Goal: Task Accomplishment & Management: Manage account settings

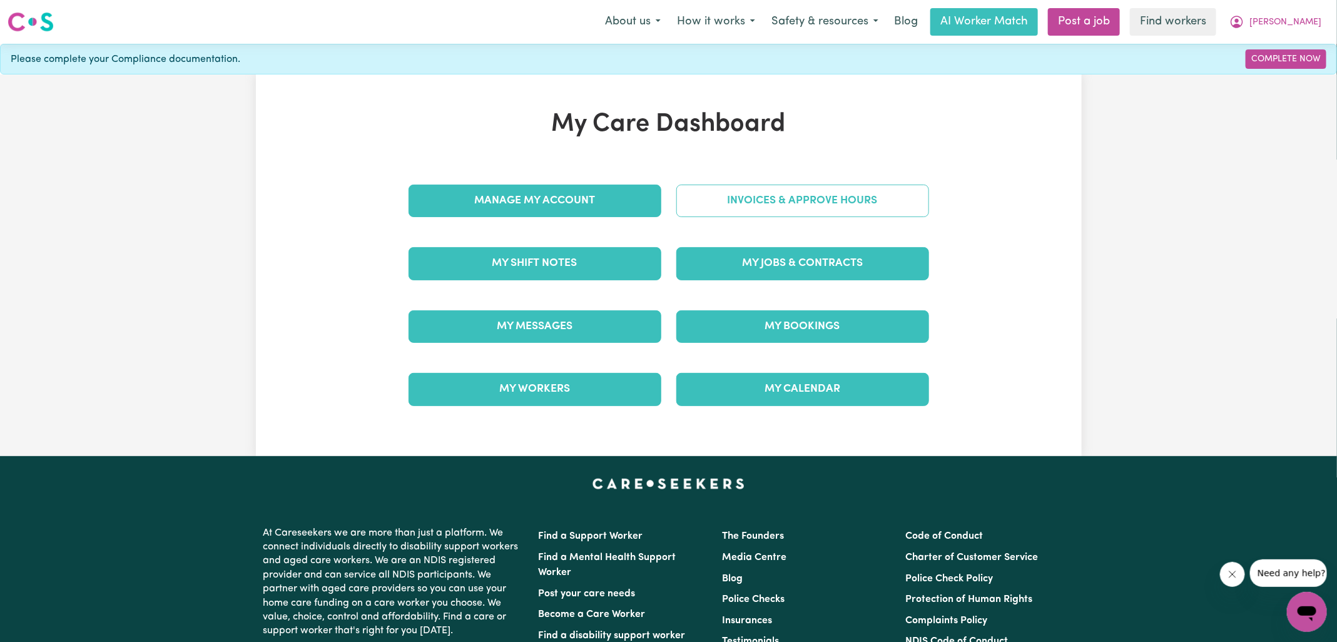
click at [686, 212] on link "Invoices & Approve Hours" at bounding box center [802, 201] width 253 height 33
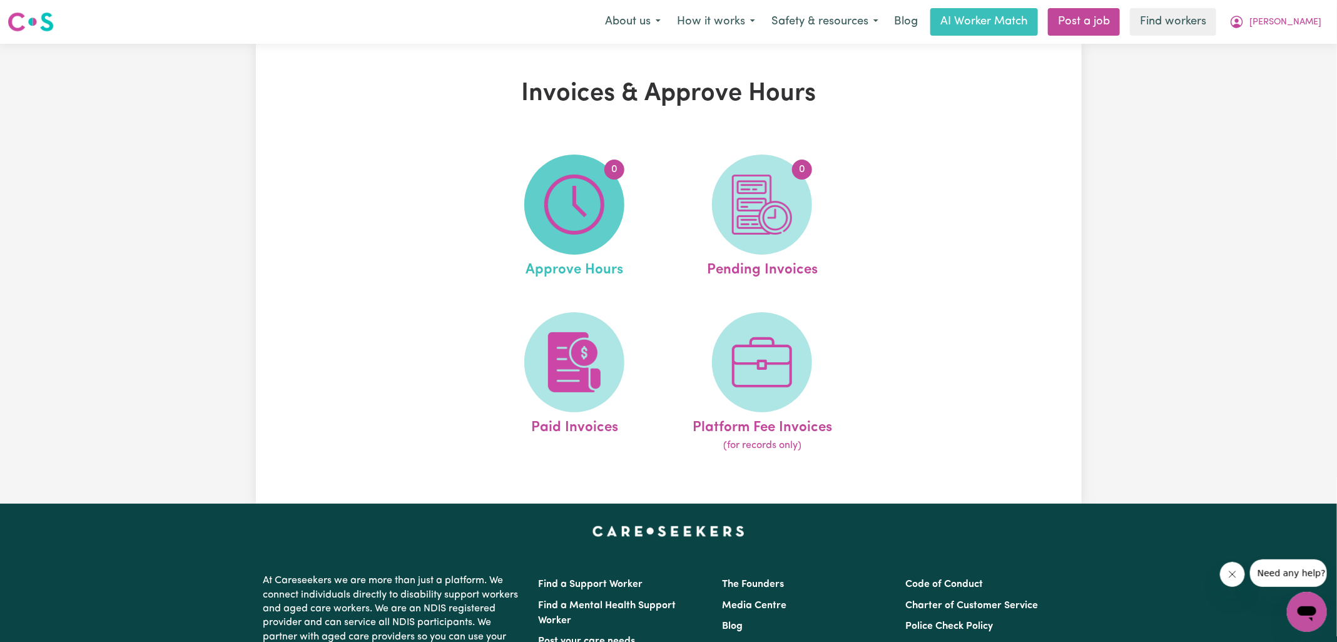
click at [594, 218] on img at bounding box center [574, 205] width 60 height 60
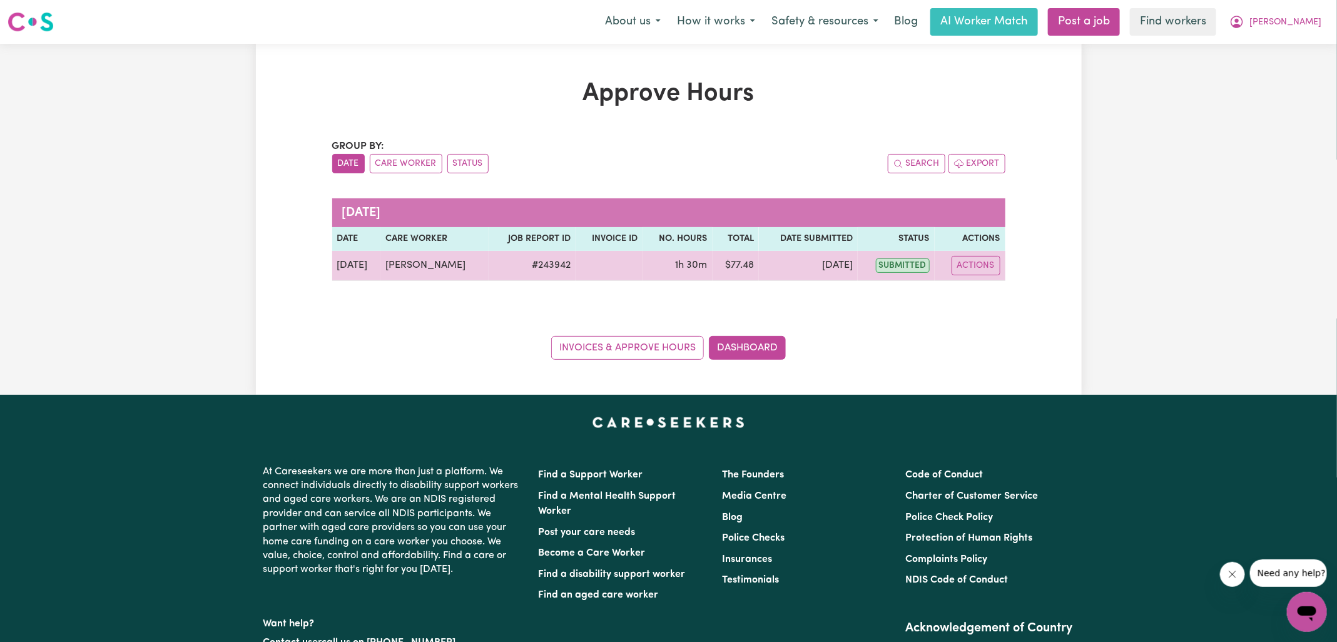
click at [966, 252] on td "Actions" at bounding box center [969, 266] width 71 height 30
click at [970, 273] on button "Actions" at bounding box center [975, 265] width 49 height 19
click at [971, 289] on icon "View job report 243942" at bounding box center [968, 294] width 10 height 10
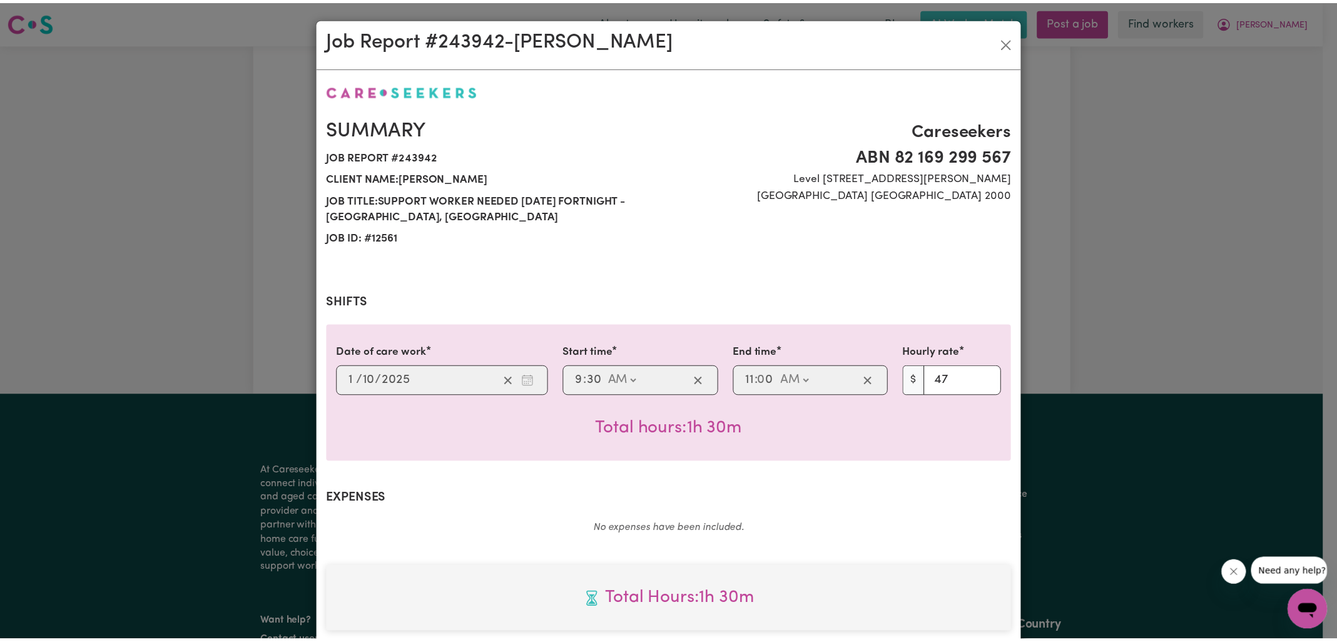
scroll to position [338, 0]
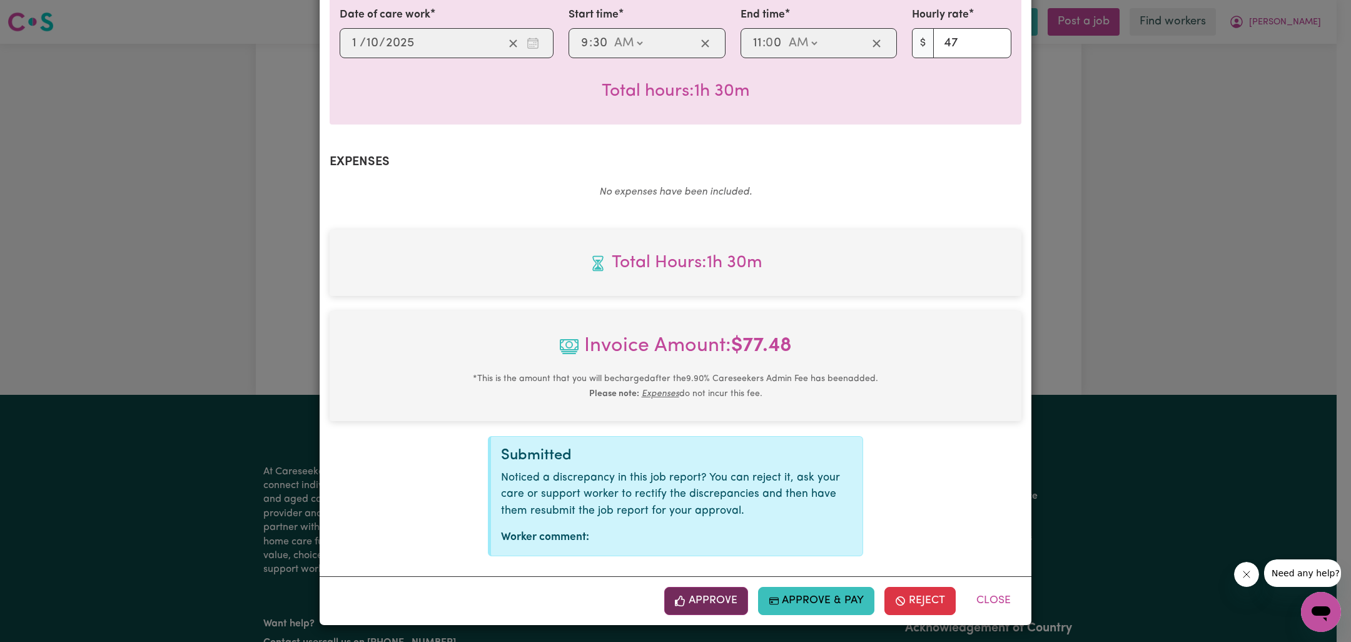
click at [711, 610] on button "Approve" at bounding box center [706, 601] width 84 height 28
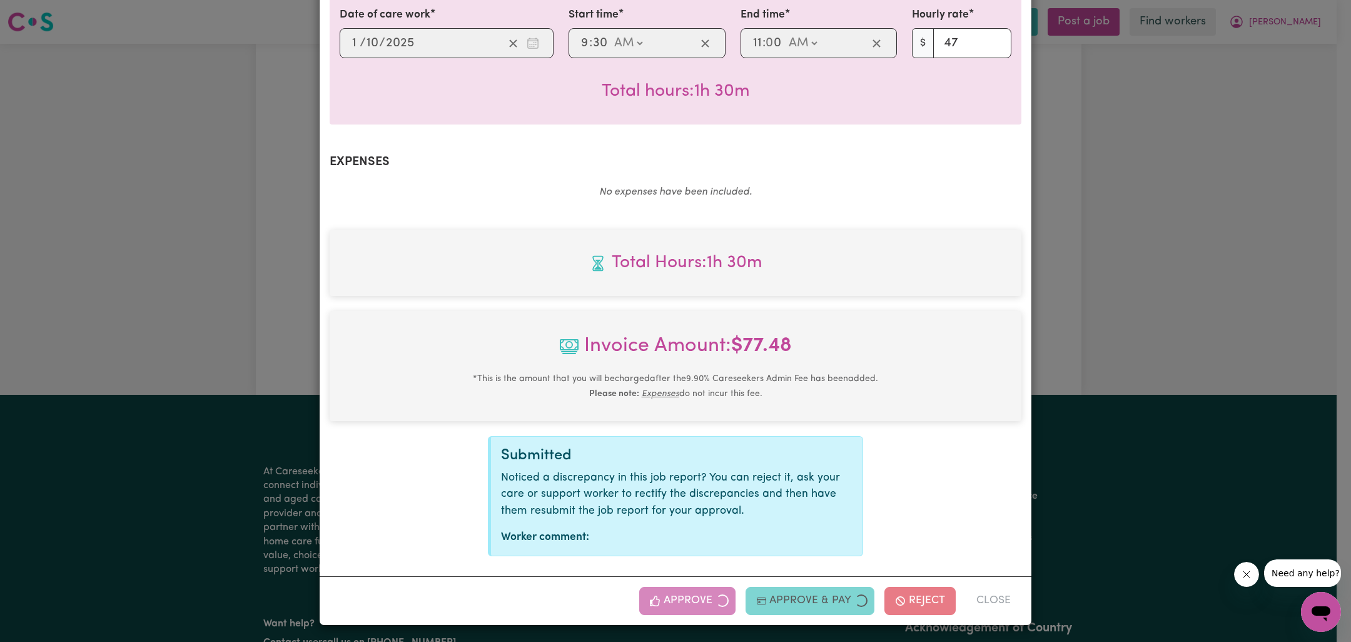
click at [1172, 408] on div "Job Report # 243942 - [PERSON_NAME] Summary Job report # 243942 Client name: [P…" at bounding box center [675, 321] width 1351 height 642
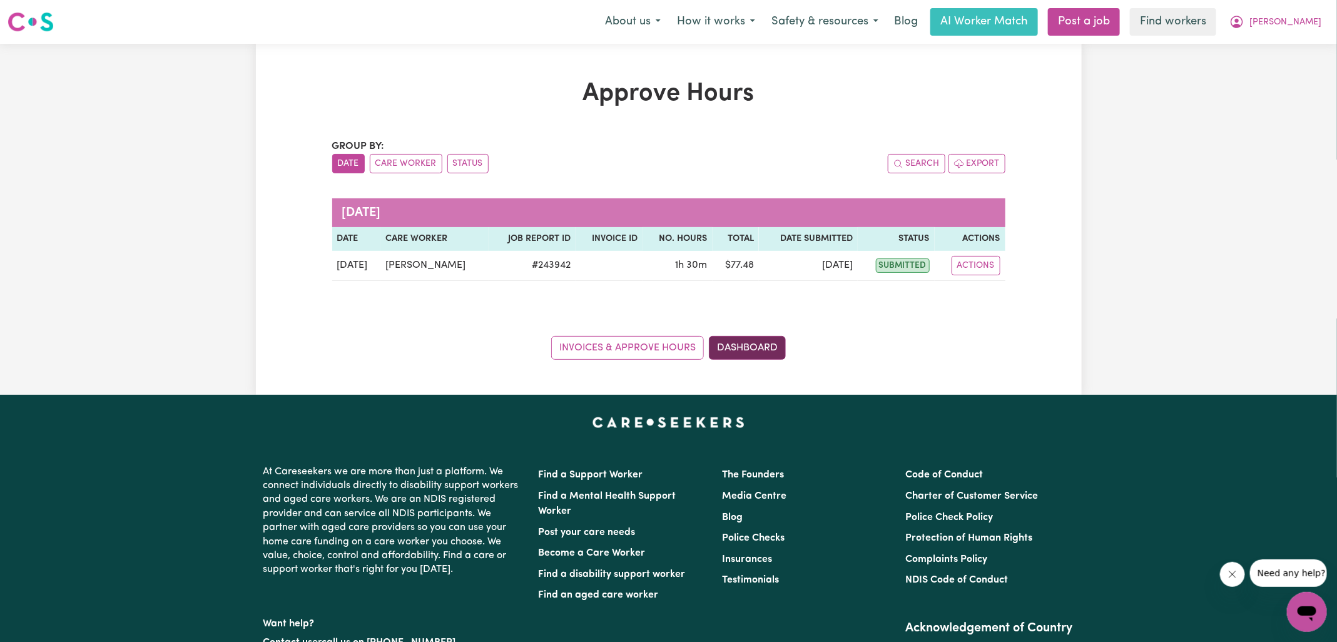
click at [775, 352] on link "Dashboard" at bounding box center [747, 348] width 77 height 24
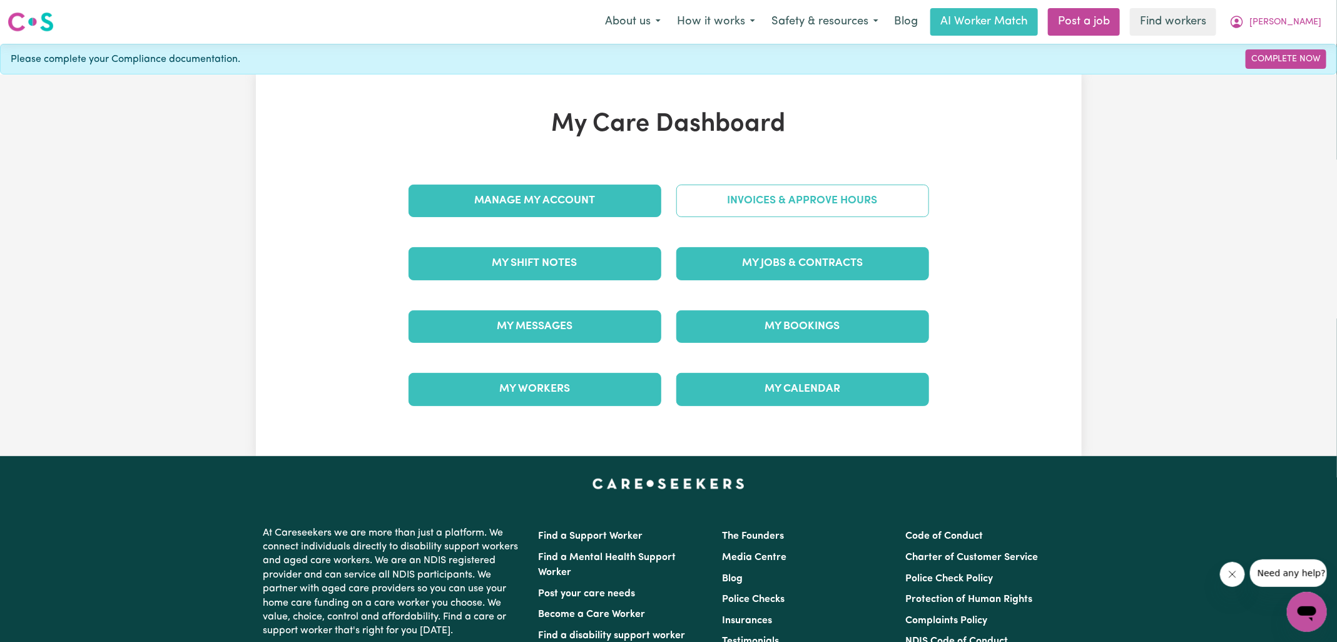
click at [779, 198] on link "Invoices & Approve Hours" at bounding box center [802, 201] width 253 height 33
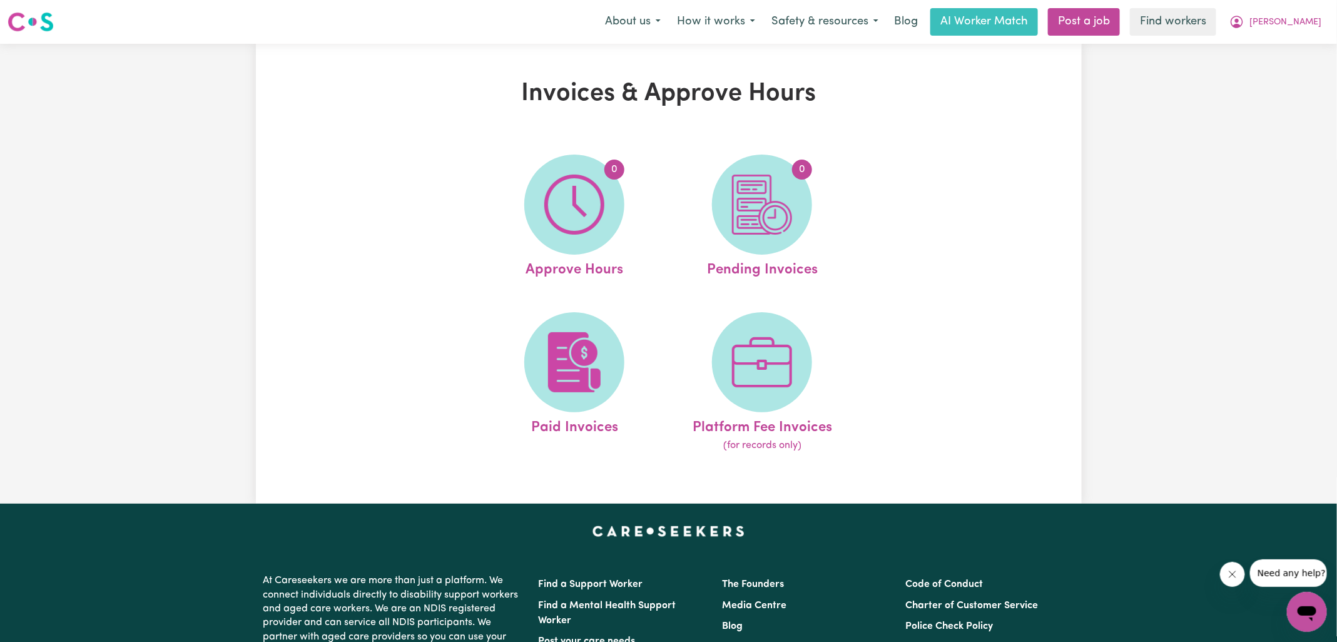
click at [779, 198] on img at bounding box center [762, 205] width 60 height 60
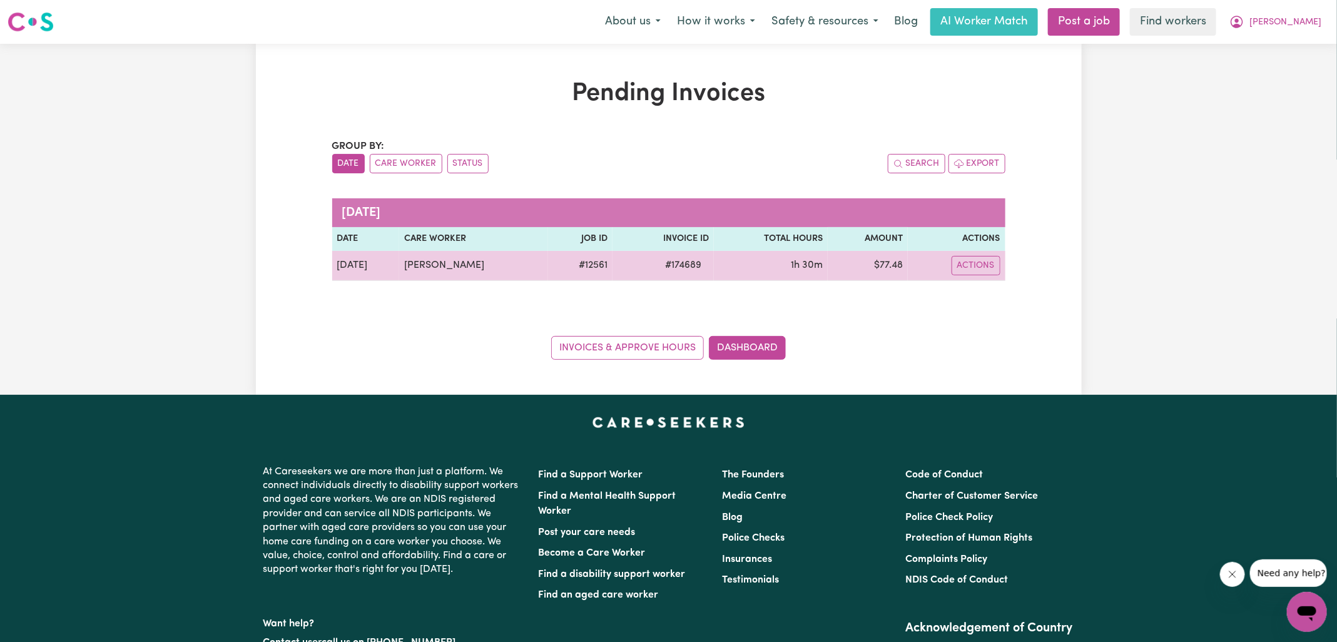
click at [681, 268] on span "# 174689" at bounding box center [682, 265] width 51 height 15
copy span "174689"
click at [891, 263] on td "$ 77.48" at bounding box center [867, 266] width 79 height 30
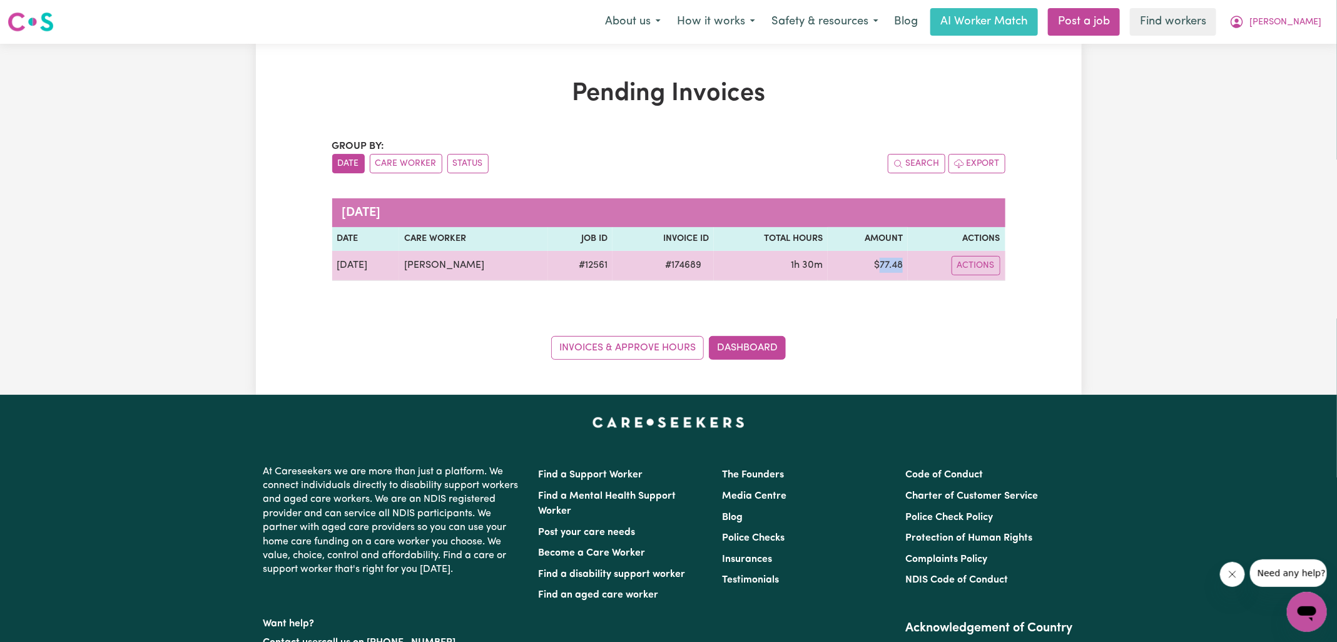
copy td "77.48"
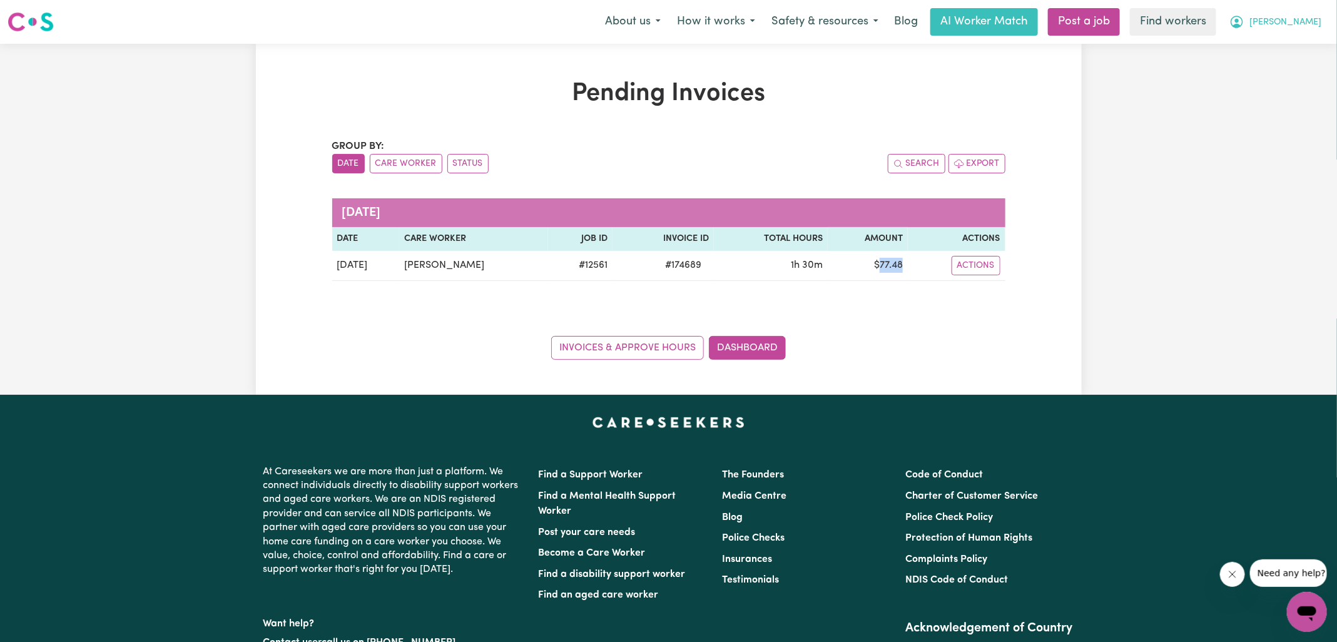
click at [1277, 21] on span "[PERSON_NAME]" at bounding box center [1285, 23] width 72 height 14
click at [1282, 69] on link "Logout" at bounding box center [1279, 72] width 99 height 24
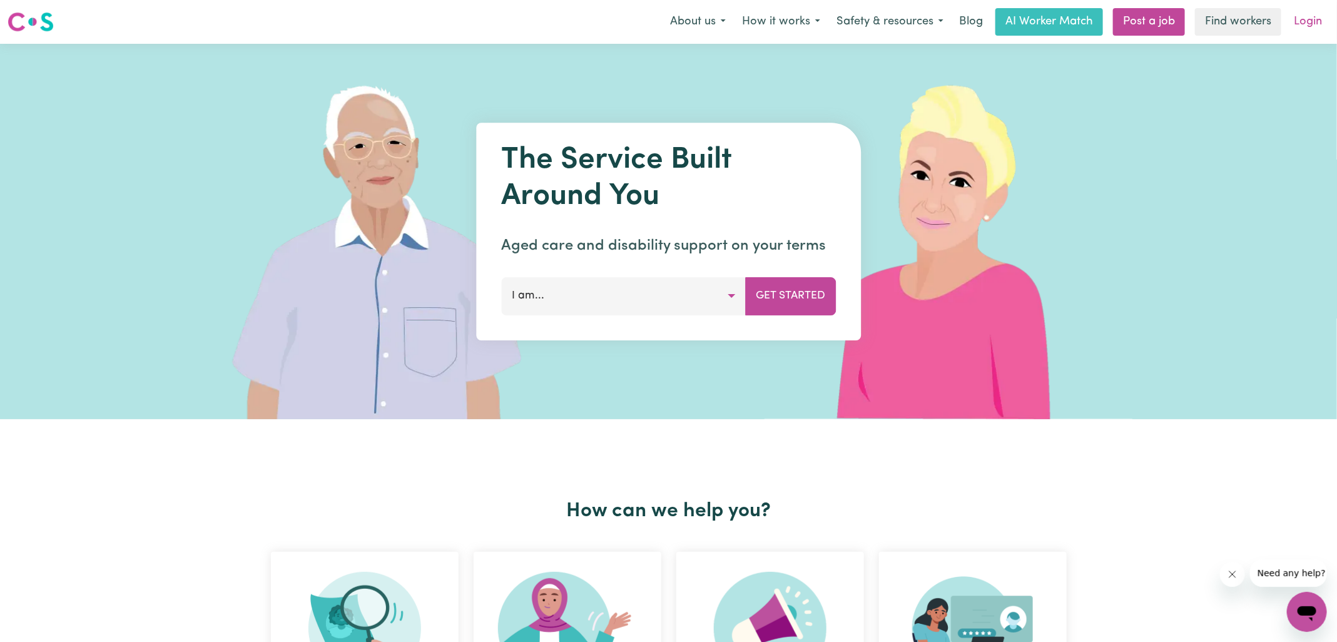
click at [1303, 28] on link "Login" at bounding box center [1307, 22] width 43 height 28
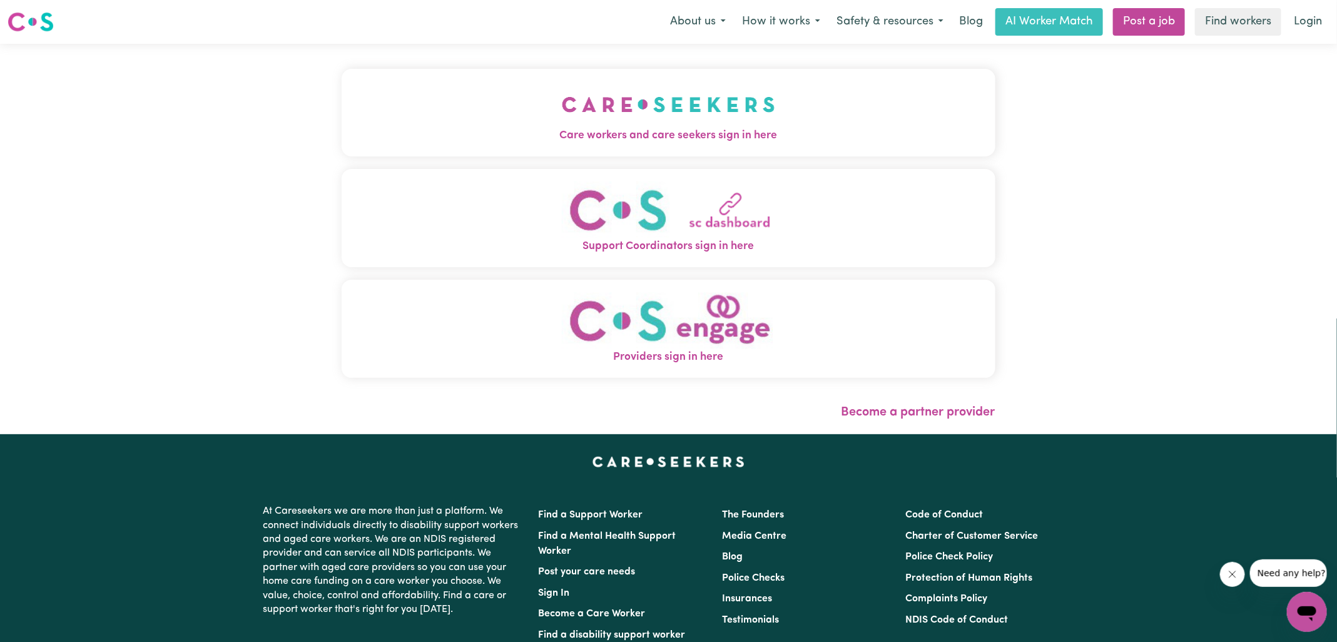
click at [415, 133] on span "Care workers and care seekers sign in here" at bounding box center [669, 136] width 654 height 16
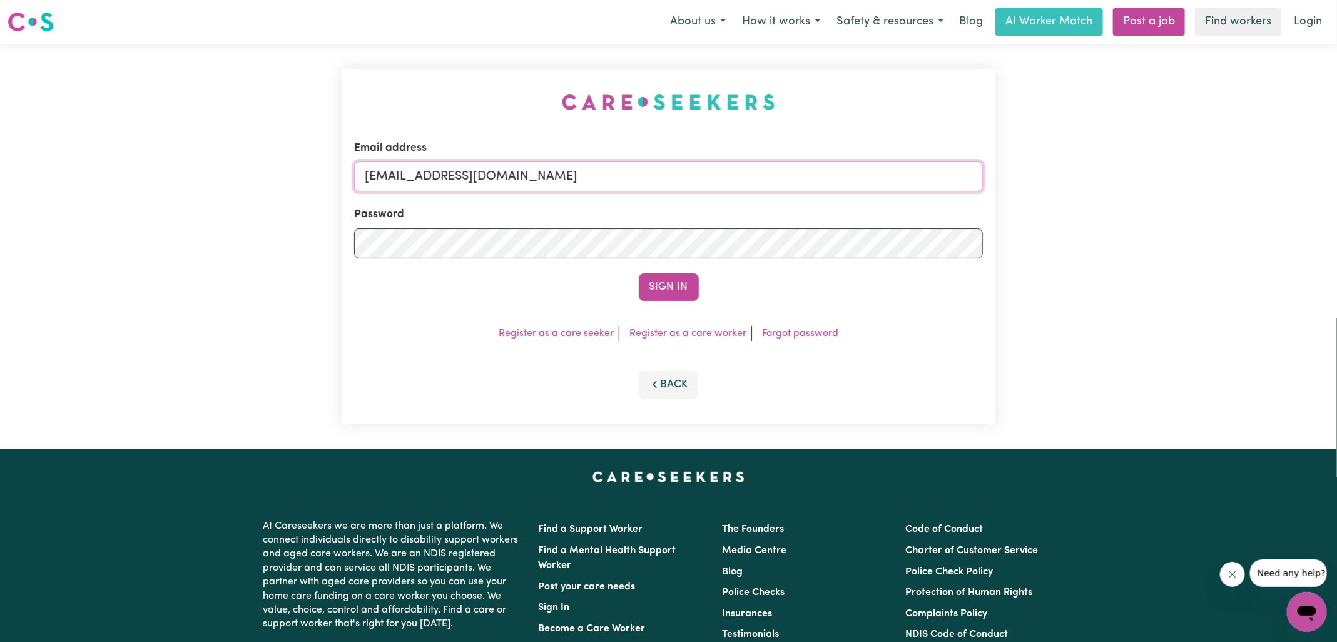
drag, startPoint x: 443, startPoint y: 176, endPoint x: 953, endPoint y: 182, distance: 510.4
click at [953, 183] on input "[EMAIL_ADDRESS][DOMAIN_NAME]" at bounding box center [668, 176] width 629 height 30
type input "[EMAIL_ADDRESS][DOMAIN_NAME]"
click at [639, 273] on button "Sign In" at bounding box center [669, 287] width 60 height 28
